Goal: Find specific page/section: Find specific page/section

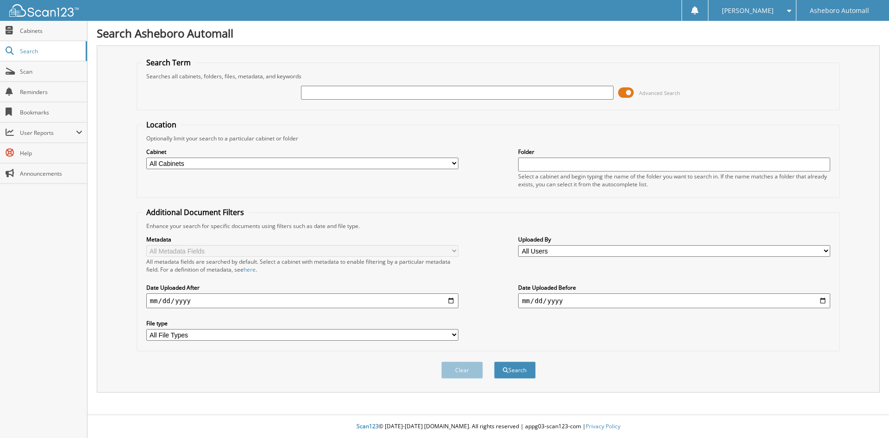
click at [495, 89] on input "text" at bounding box center [457, 93] width 312 height 14
type input "6836"
click at [494, 361] on button "Search" at bounding box center [515, 369] width 42 height 17
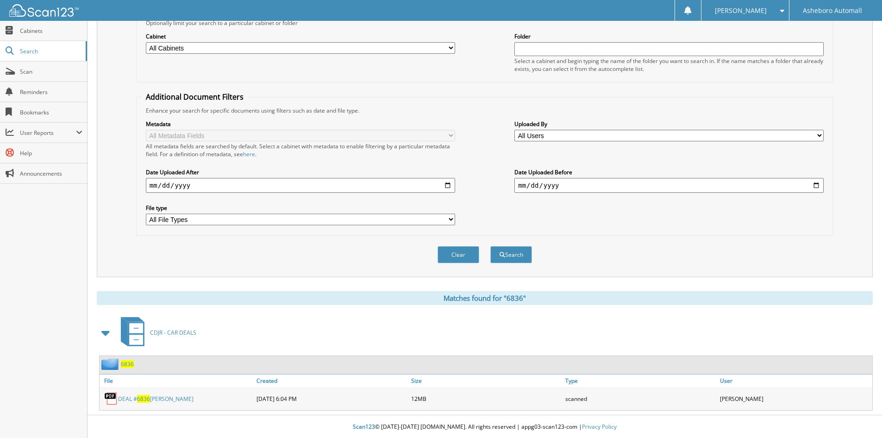
scroll to position [116, 0]
click at [171, 399] on link "DEAL # 6836 [PERSON_NAME]" at bounding box center [155, 398] width 75 height 8
drag, startPoint x: 171, startPoint y: 399, endPoint x: 151, endPoint y: 415, distance: 25.7
click at [151, 415] on div "Scan123 © [DATE]-[DATE] [DOMAIN_NAME]. All rights reserved | appg03-scan123-com…" at bounding box center [485, 426] width 795 height 23
click at [154, 395] on link "DEAL # 6836 [PERSON_NAME]" at bounding box center [155, 398] width 75 height 8
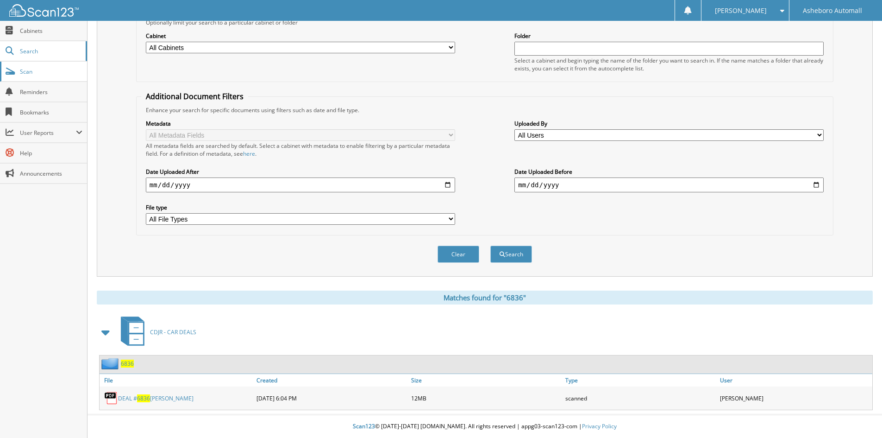
click at [60, 77] on link "Scan" at bounding box center [43, 72] width 87 height 20
